Goal: Transaction & Acquisition: Purchase product/service

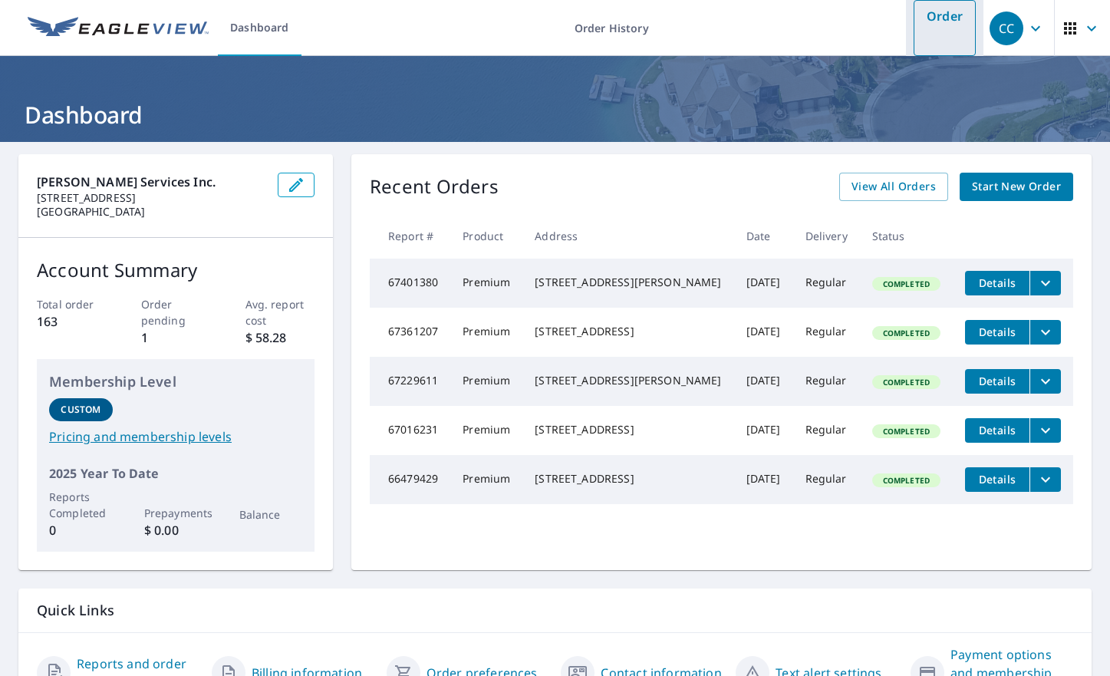
click at [922, 24] on link "Order" at bounding box center [945, 28] width 62 height 56
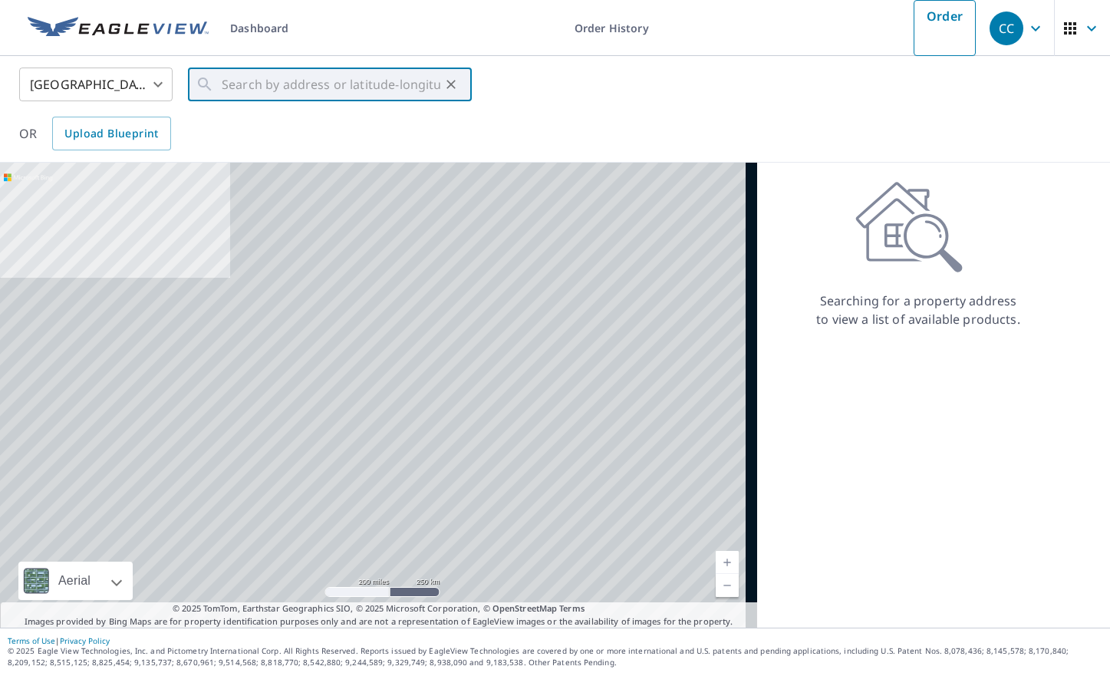
click at [298, 87] on input "text" at bounding box center [331, 84] width 219 height 43
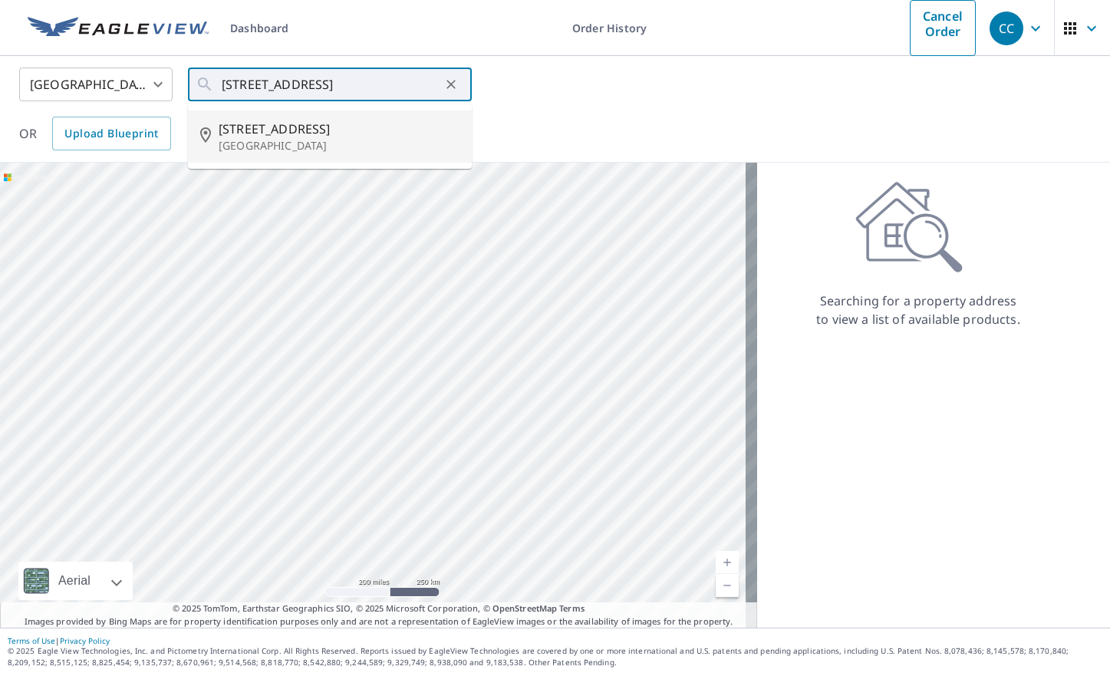
click at [266, 145] on p "[GEOGRAPHIC_DATA]" at bounding box center [339, 145] width 241 height 15
type input "[STREET_ADDRESS]"
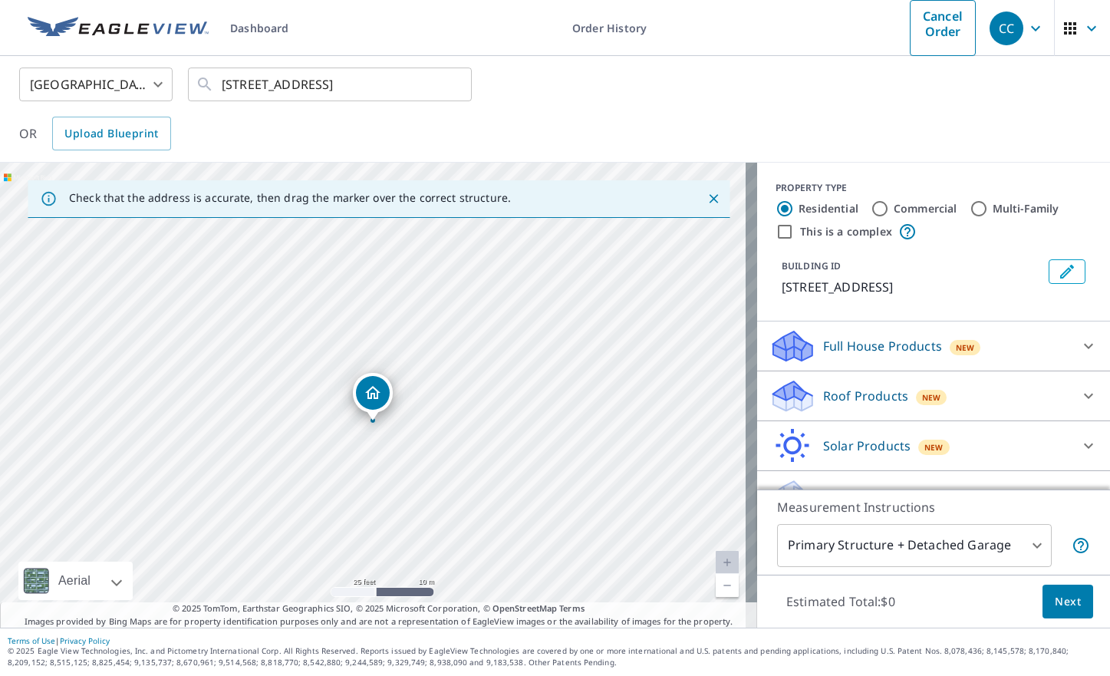
click at [1080, 387] on icon at bounding box center [1089, 396] width 18 height 18
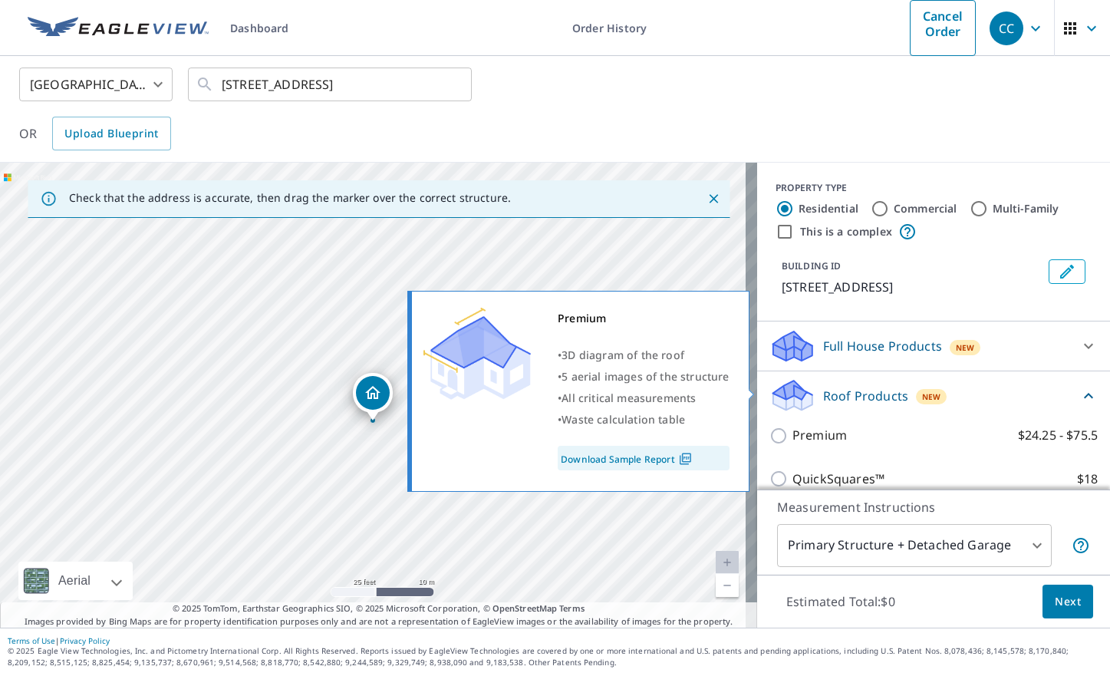
click at [770, 427] on input "Premium $24.25 - $75.5" at bounding box center [781, 436] width 23 height 18
checkbox input "true"
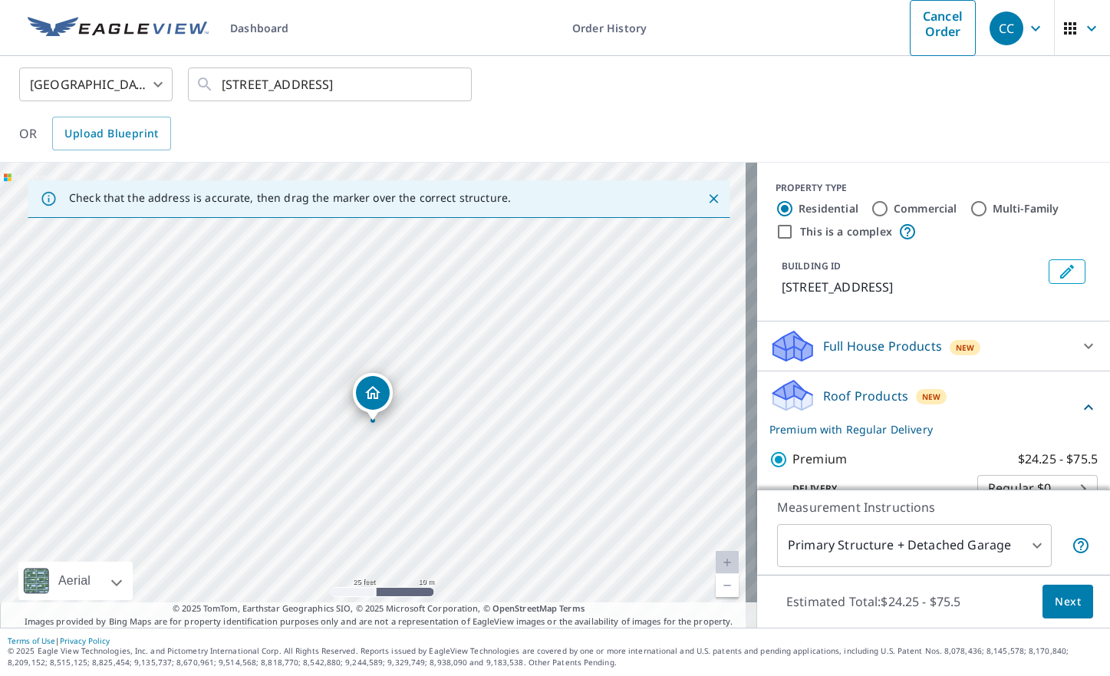
click at [1055, 608] on span "Next" at bounding box center [1068, 601] width 26 height 19
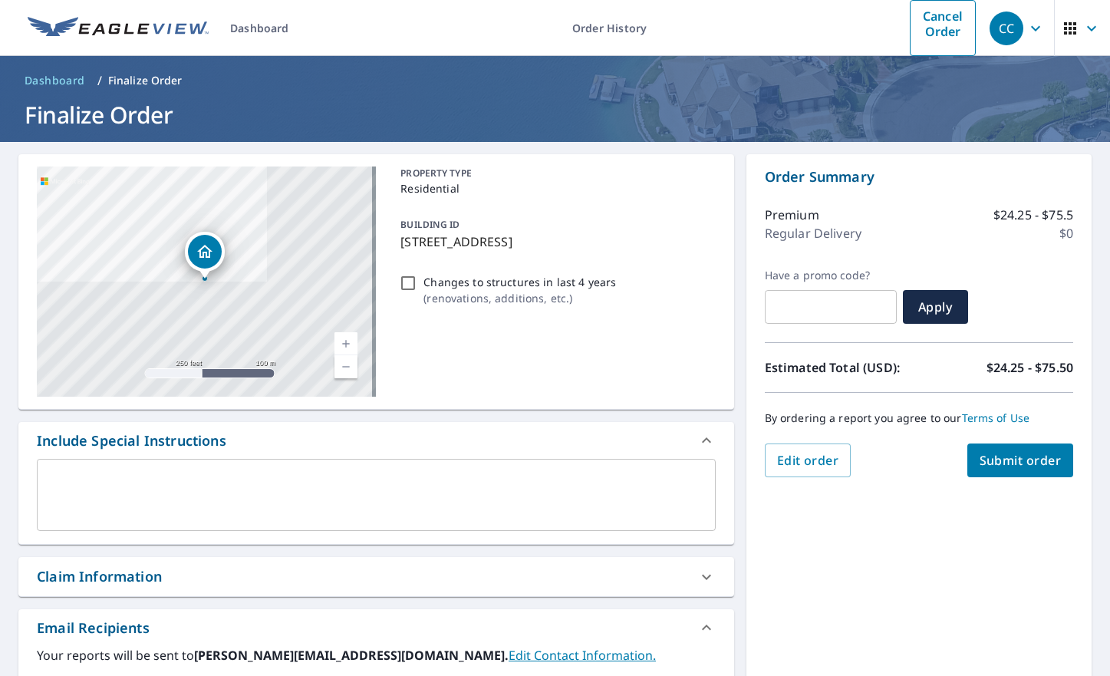
click at [1020, 466] on span "Submit order" at bounding box center [1021, 460] width 82 height 17
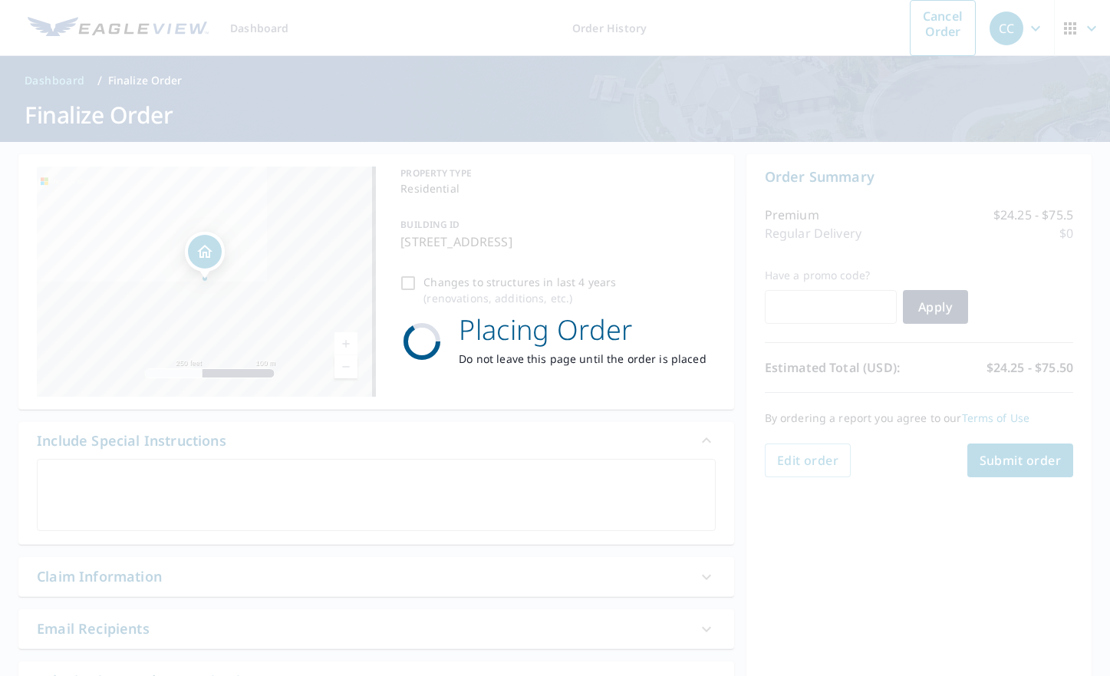
checkbox input "true"
